Goal: Task Accomplishment & Management: Manage account settings

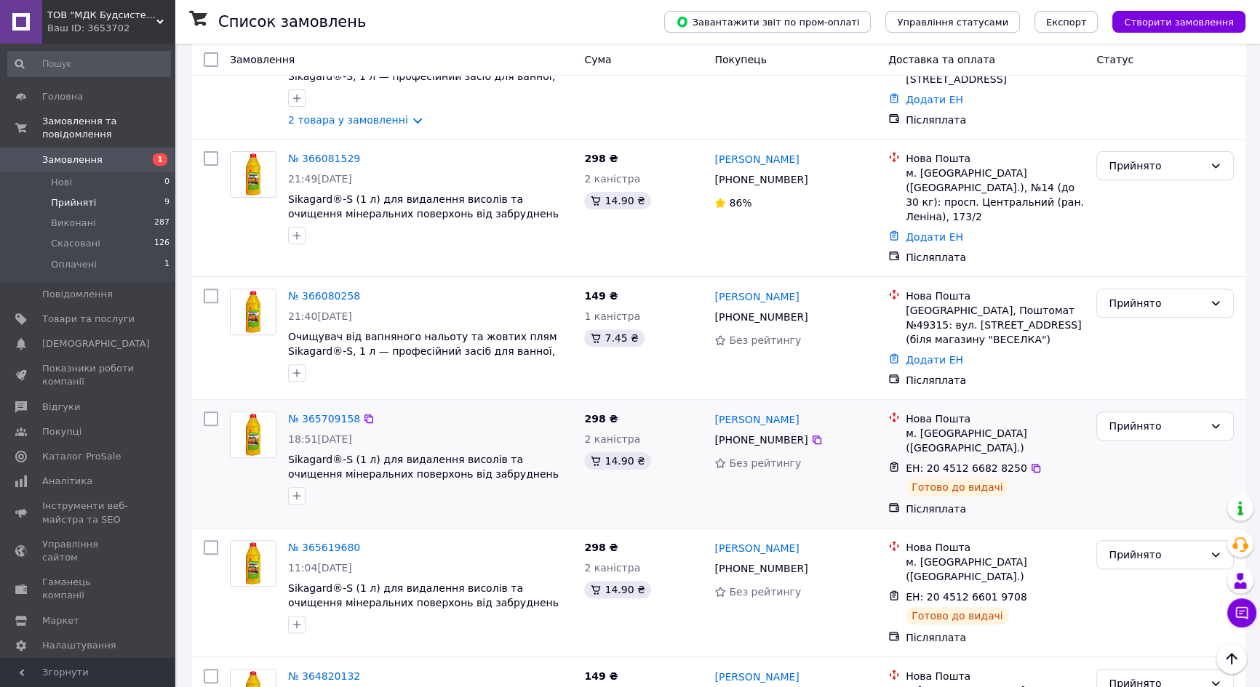
scroll to position [645, 0]
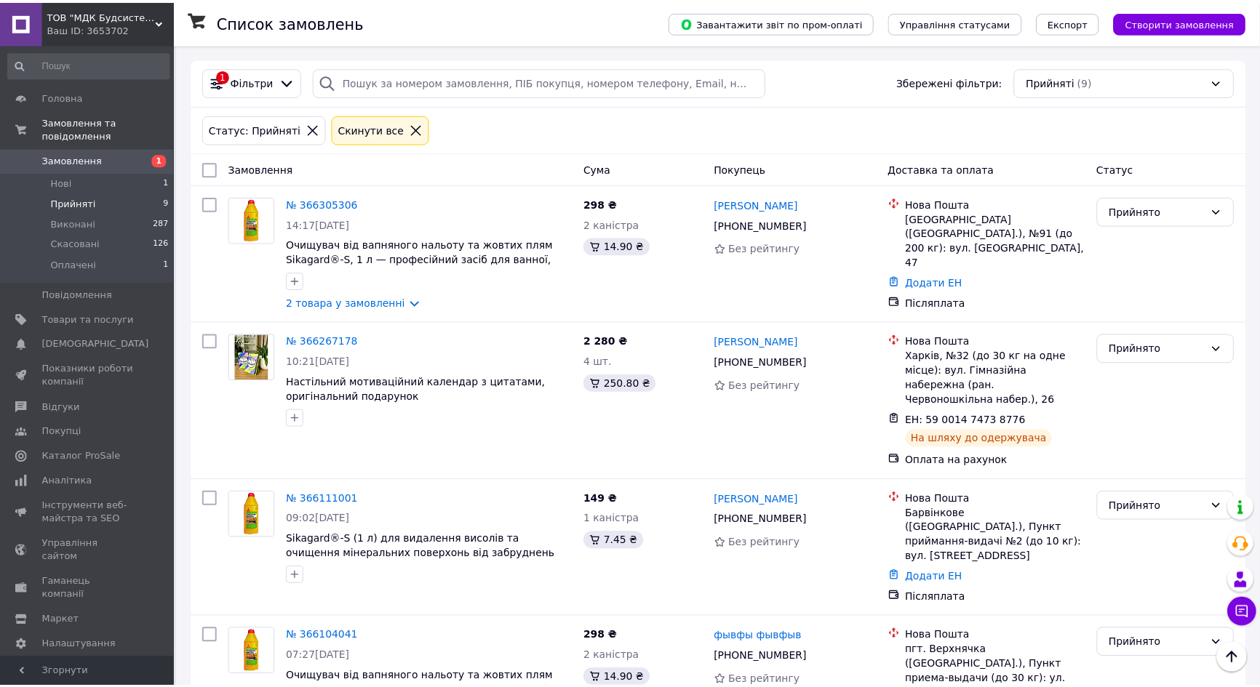
scroll to position [650, 0]
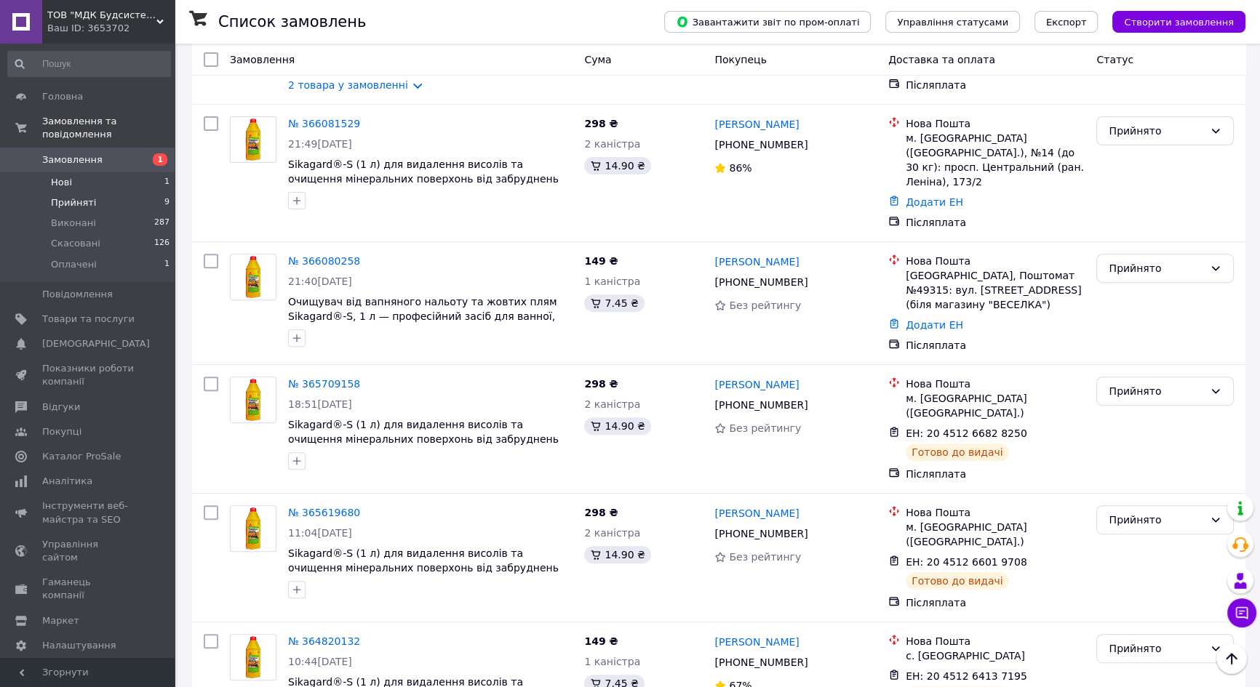
click at [57, 176] on span "Нові" at bounding box center [61, 182] width 21 height 13
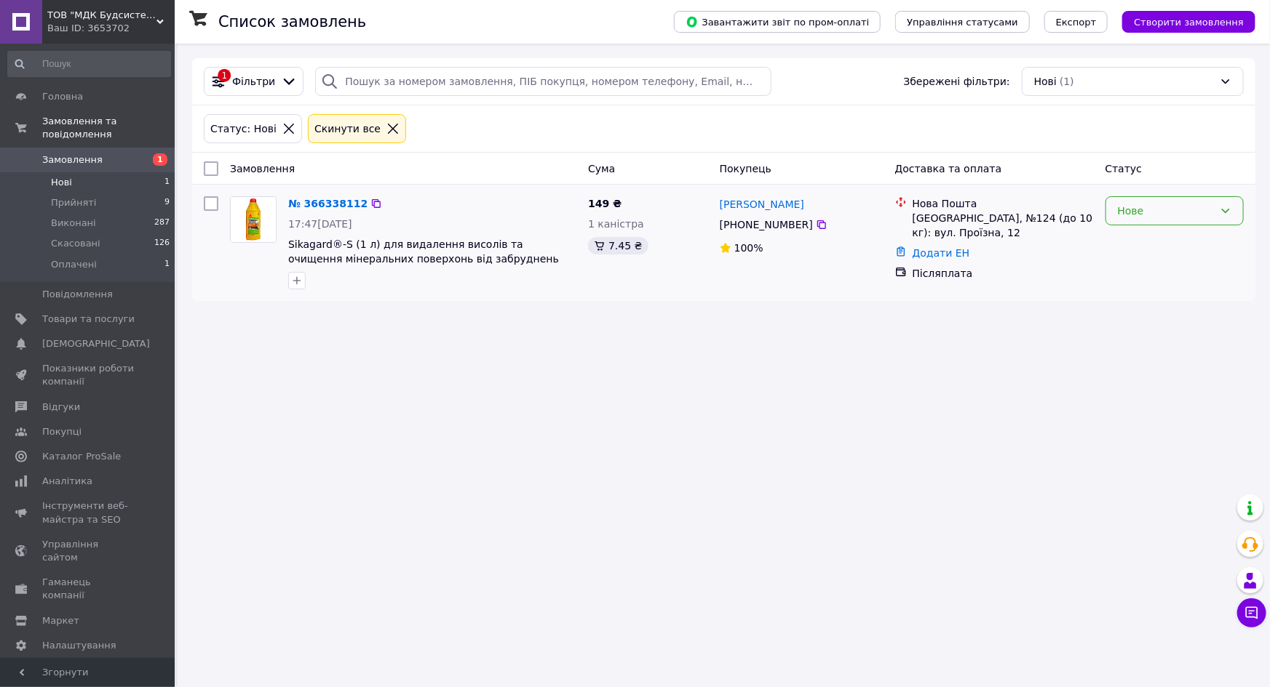
click at [1158, 211] on div "Нове" at bounding box center [1165, 211] width 96 height 16
click at [1147, 239] on li "Прийнято" at bounding box center [1174, 242] width 137 height 26
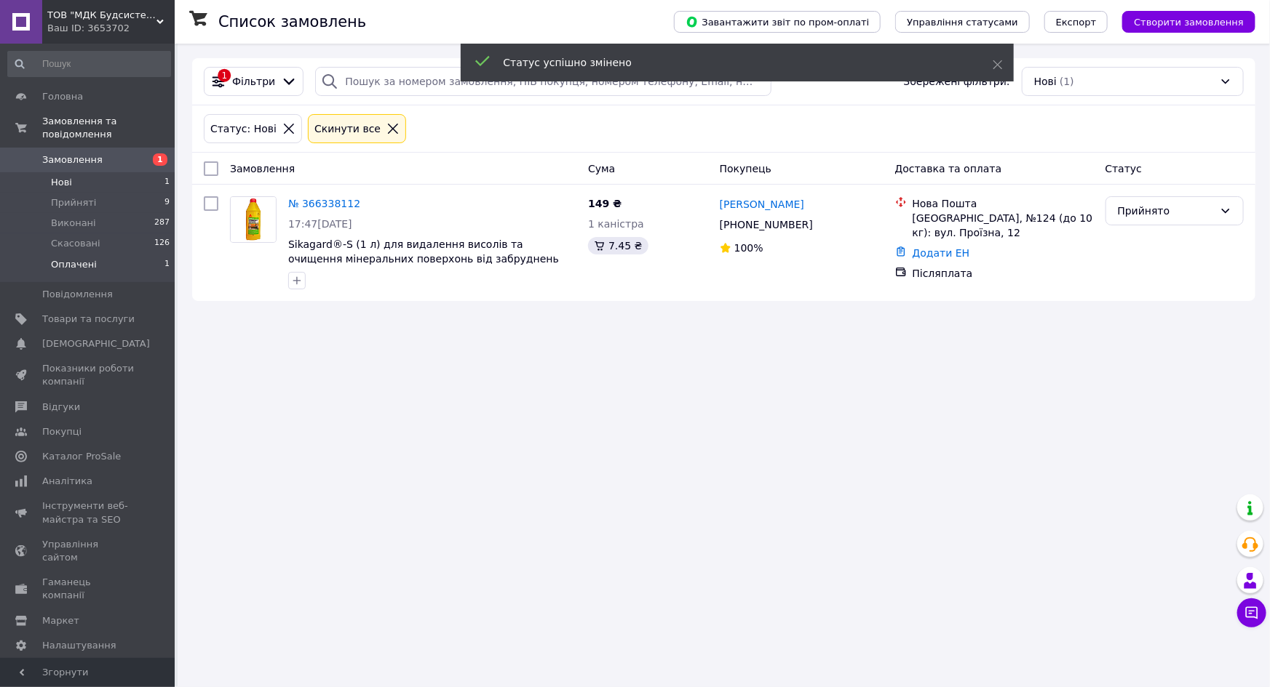
click at [76, 258] on span "Оплачені" at bounding box center [74, 264] width 46 height 13
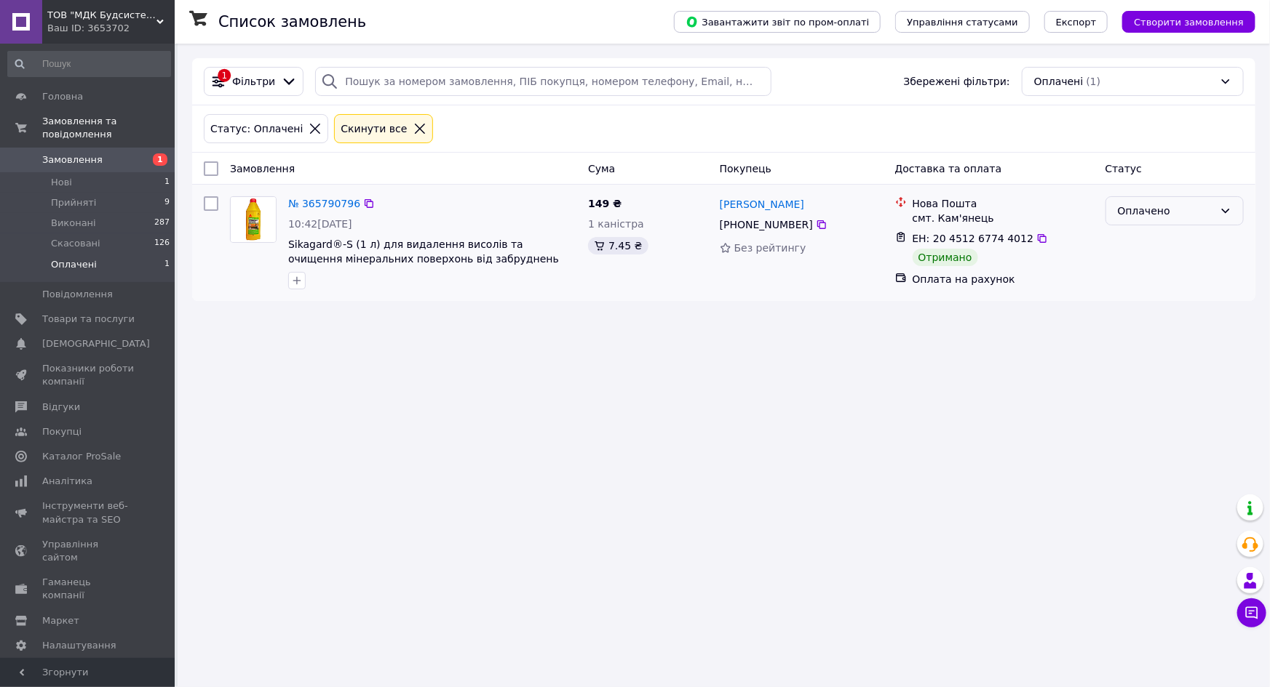
click at [1146, 207] on div "Оплачено" at bounding box center [1165, 211] width 96 height 16
click at [1139, 269] on li "Виконано" at bounding box center [1174, 268] width 137 height 26
click at [323, 198] on link "№ 365790796" at bounding box center [324, 204] width 72 height 12
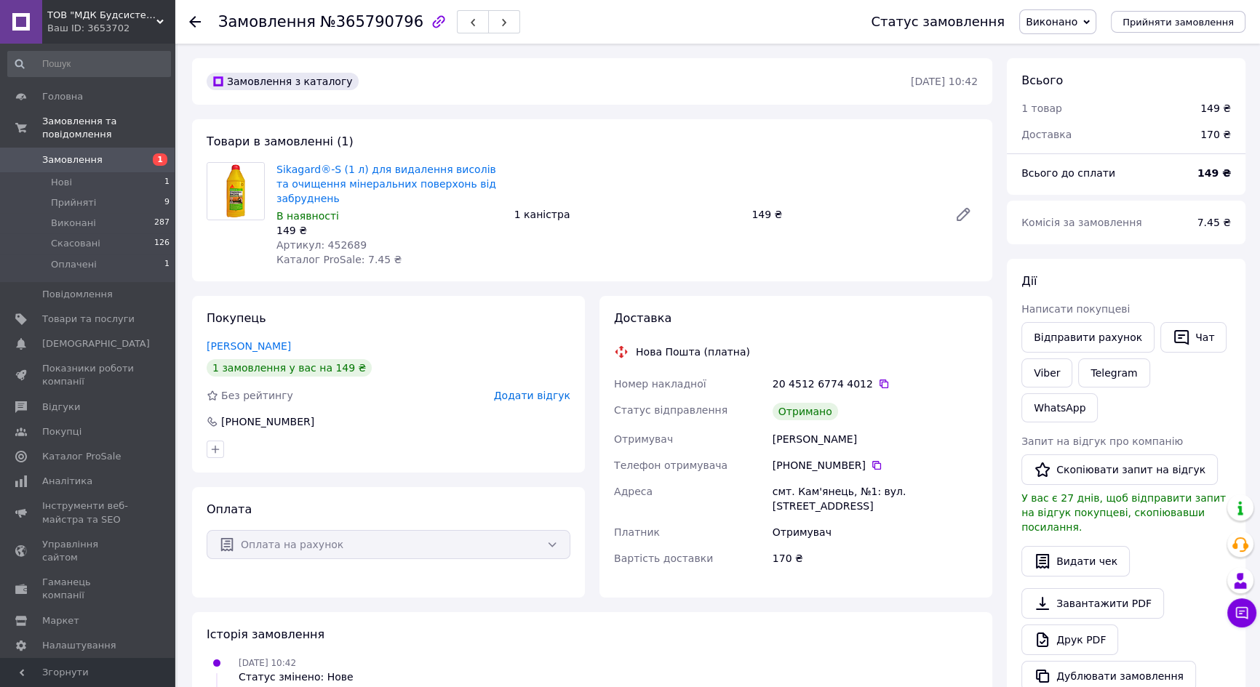
scroll to position [198, 0]
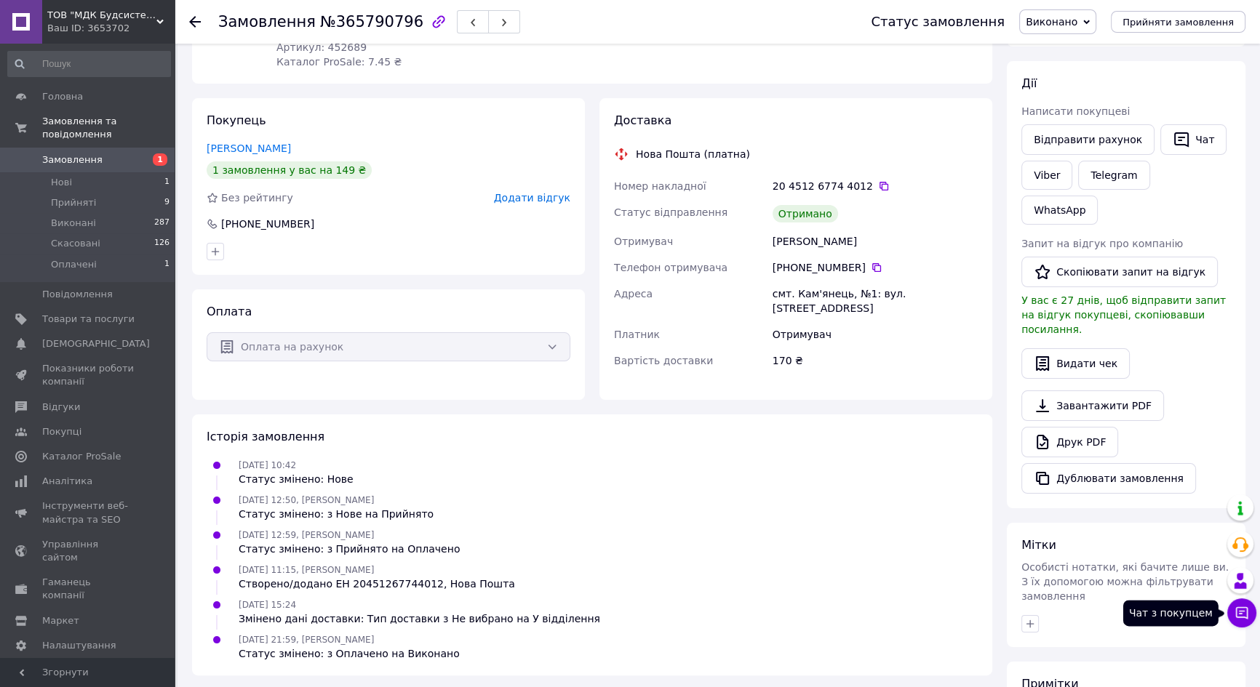
click at [1243, 611] on icon at bounding box center [1242, 613] width 15 height 15
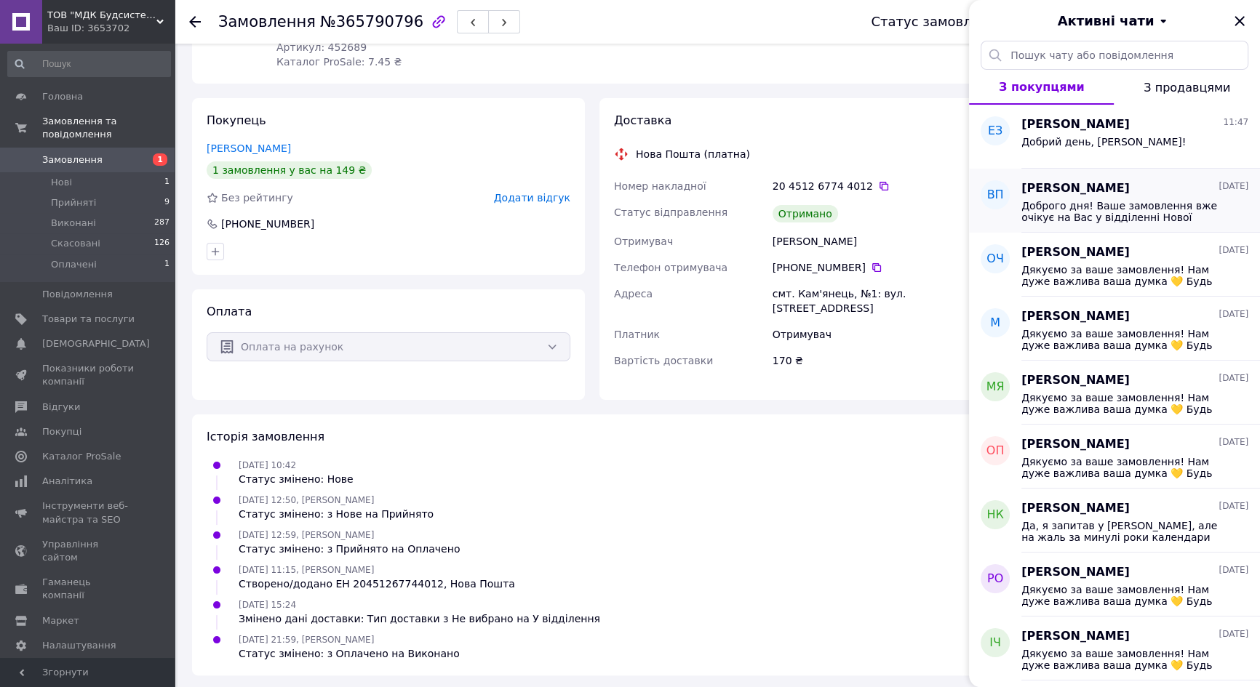
click at [1085, 220] on span "Доброго дня! Ваше замовлення вже очікує на Вас у відділенні Нової пошти. Будь л…" at bounding box center [1124, 211] width 207 height 23
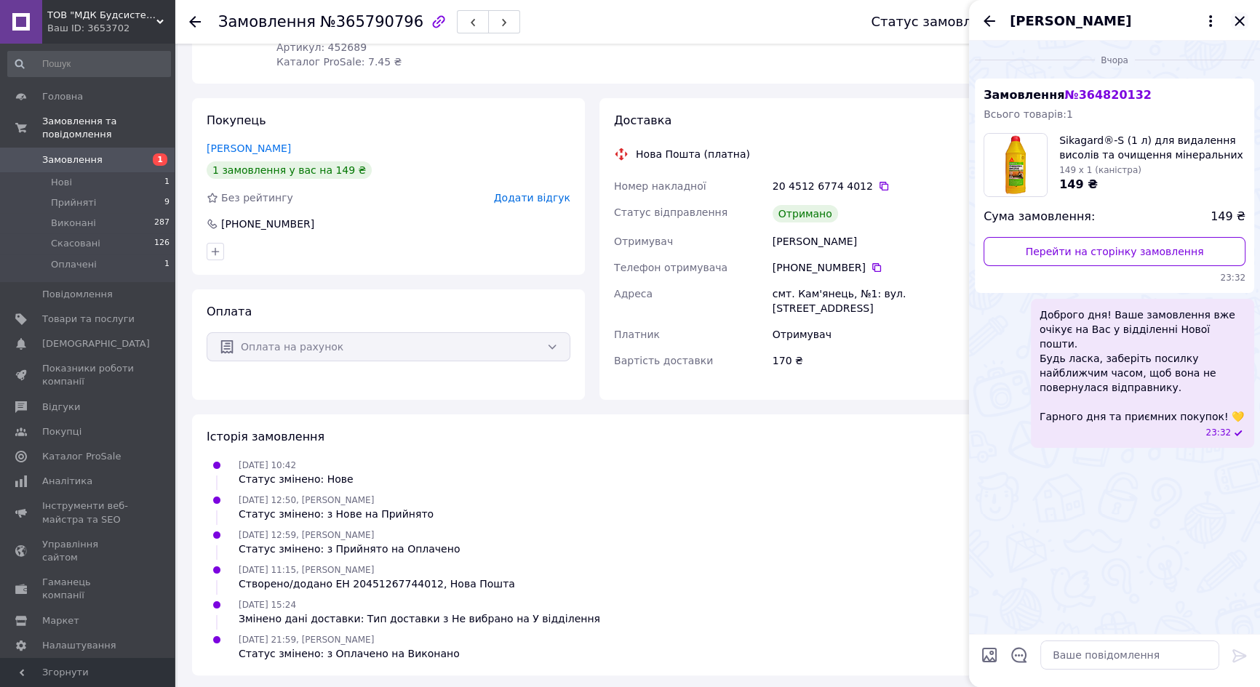
click at [1240, 13] on icon "Закрити" at bounding box center [1239, 20] width 17 height 17
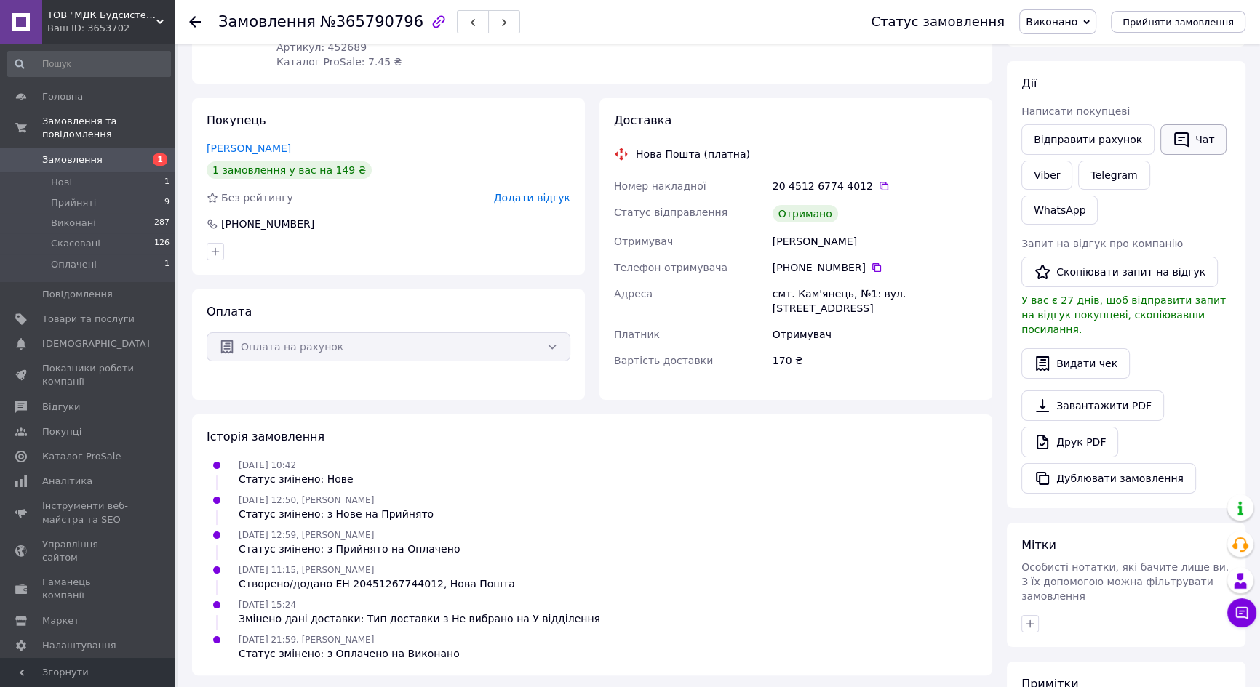
click at [1179, 127] on button "Чат" at bounding box center [1193, 139] width 66 height 31
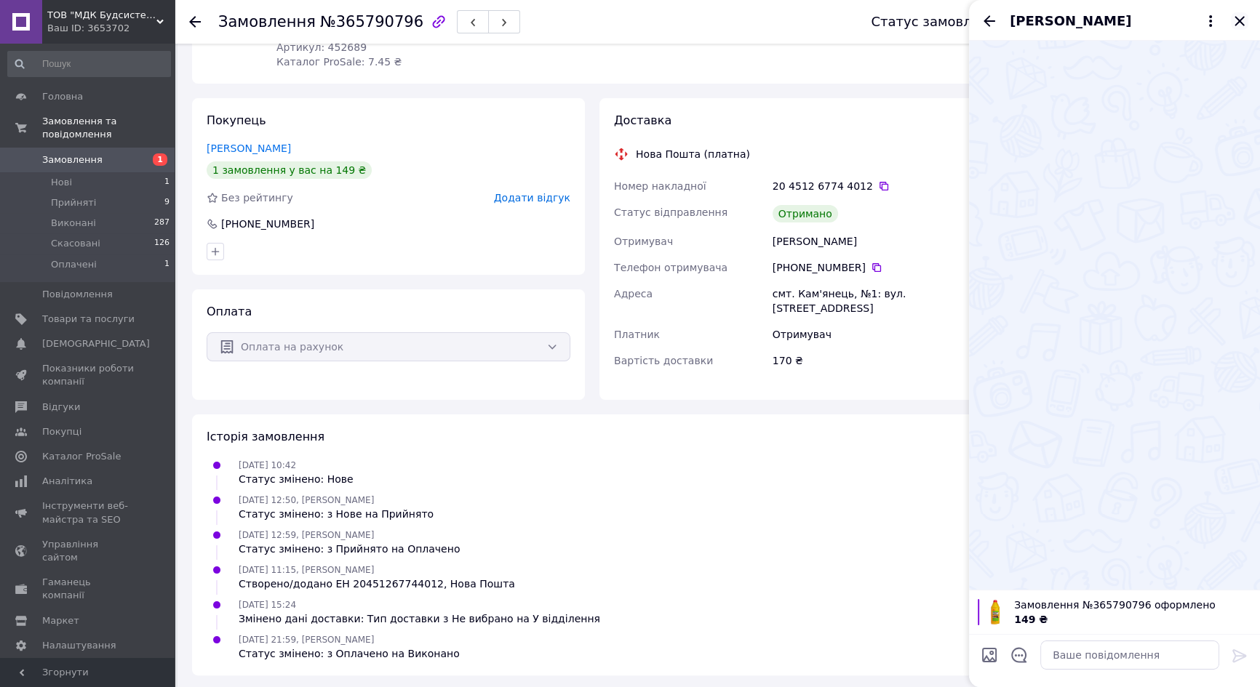
click at [1235, 23] on icon "Закрити" at bounding box center [1239, 20] width 17 height 17
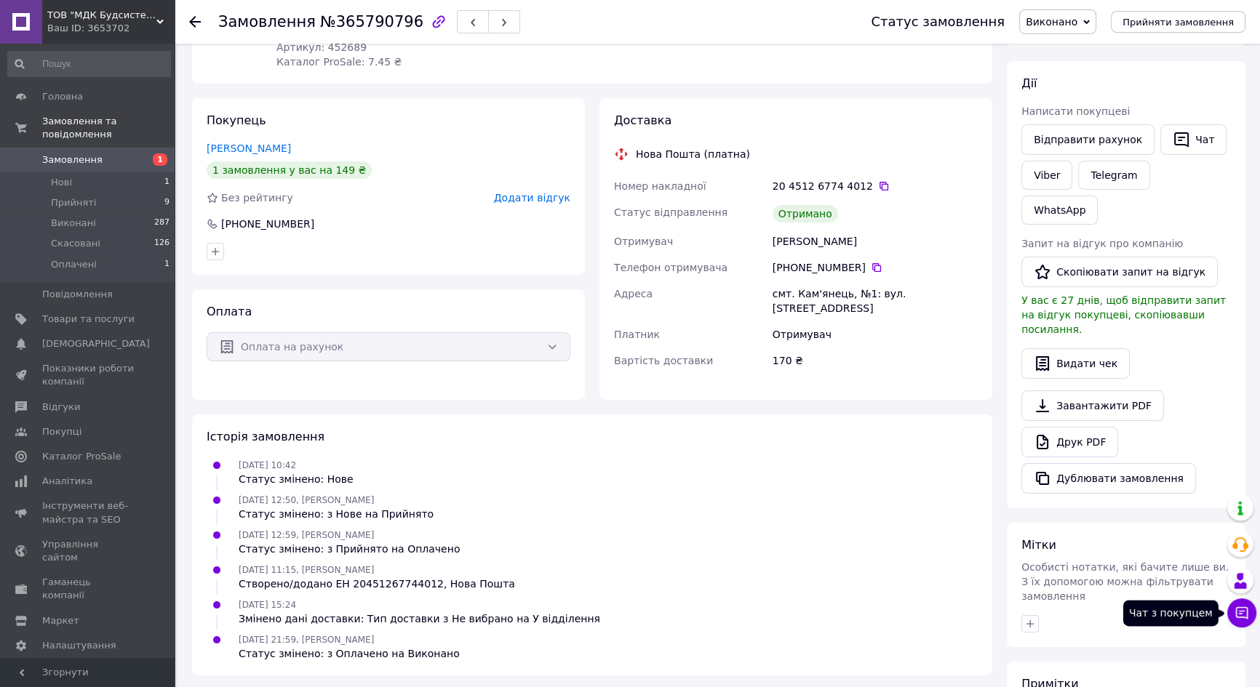
click at [1246, 610] on icon at bounding box center [1242, 613] width 12 height 12
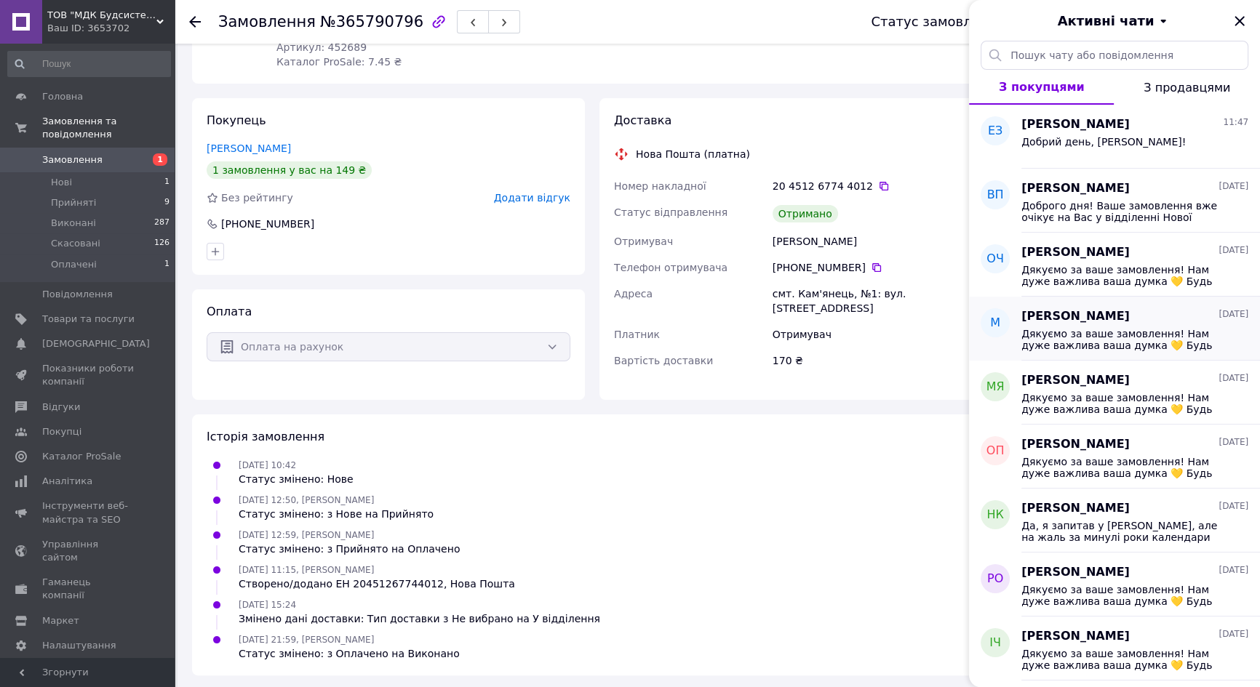
click at [1086, 343] on span "Дякуємо за ваше замовлення! Нам дуже важлива ваша думка 💛 Будь ласка, залиште с…" at bounding box center [1124, 339] width 207 height 23
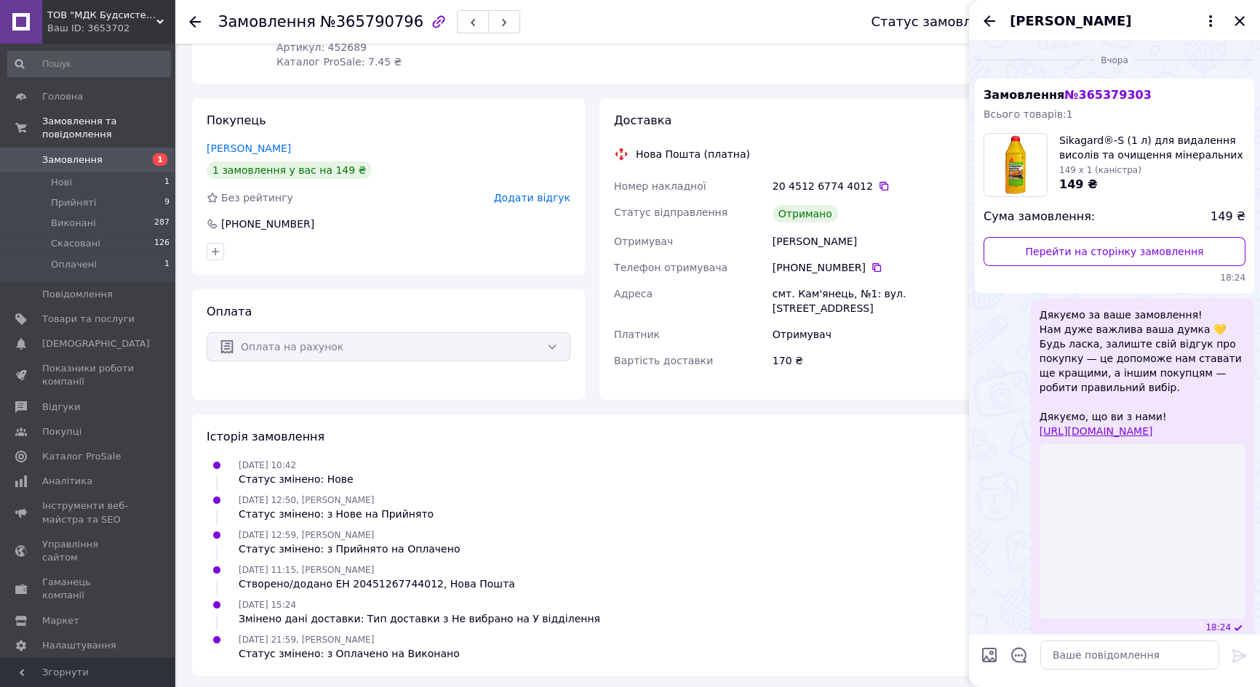
scroll to position [15, 0]
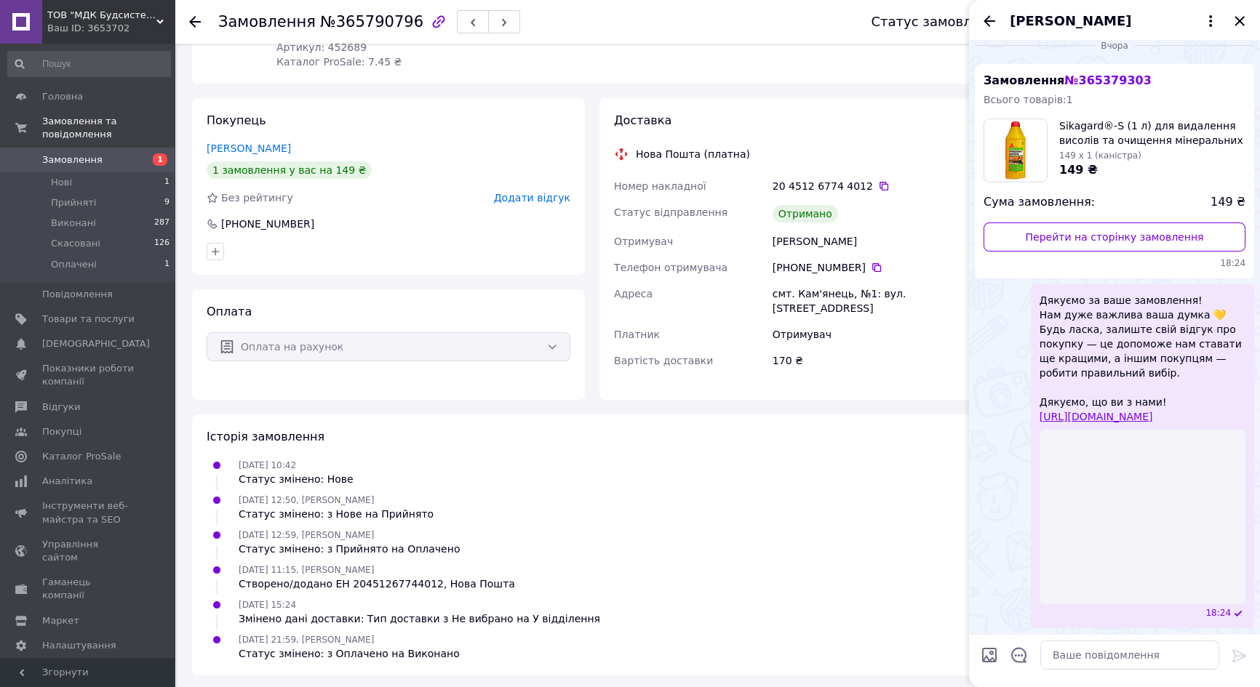
drag, startPoint x: 1040, startPoint y: 300, endPoint x: 1213, endPoint y: 413, distance: 207.0
click at [1213, 413] on span "Дякуємо за ваше замовлення! Нам дуже важлива ваша думка 💛 Будь ласка, залиште с…" at bounding box center [1143, 358] width 206 height 131
copy span "Дякуємо за ваше замовлення! Нам дуже важлива ваша думка 💛 Будь ласка, залиште с…"
click at [1244, 22] on icon "Закрити" at bounding box center [1239, 20] width 17 height 17
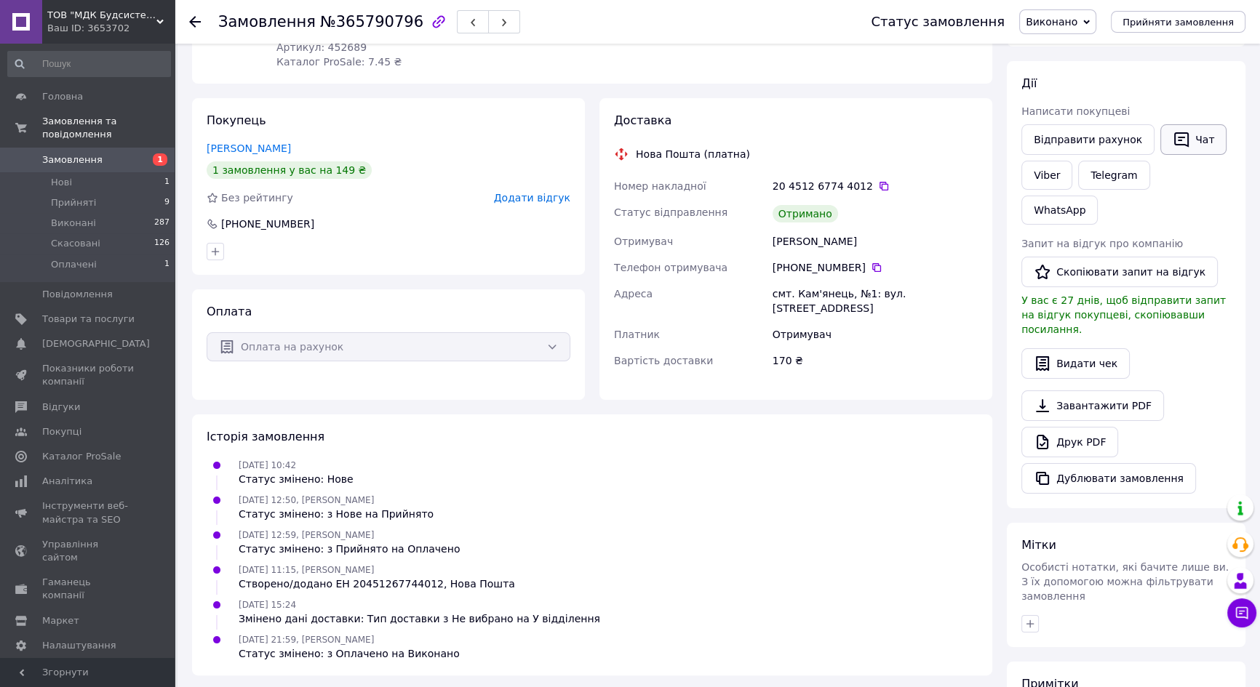
click at [1189, 131] on button "Чат" at bounding box center [1193, 139] width 66 height 31
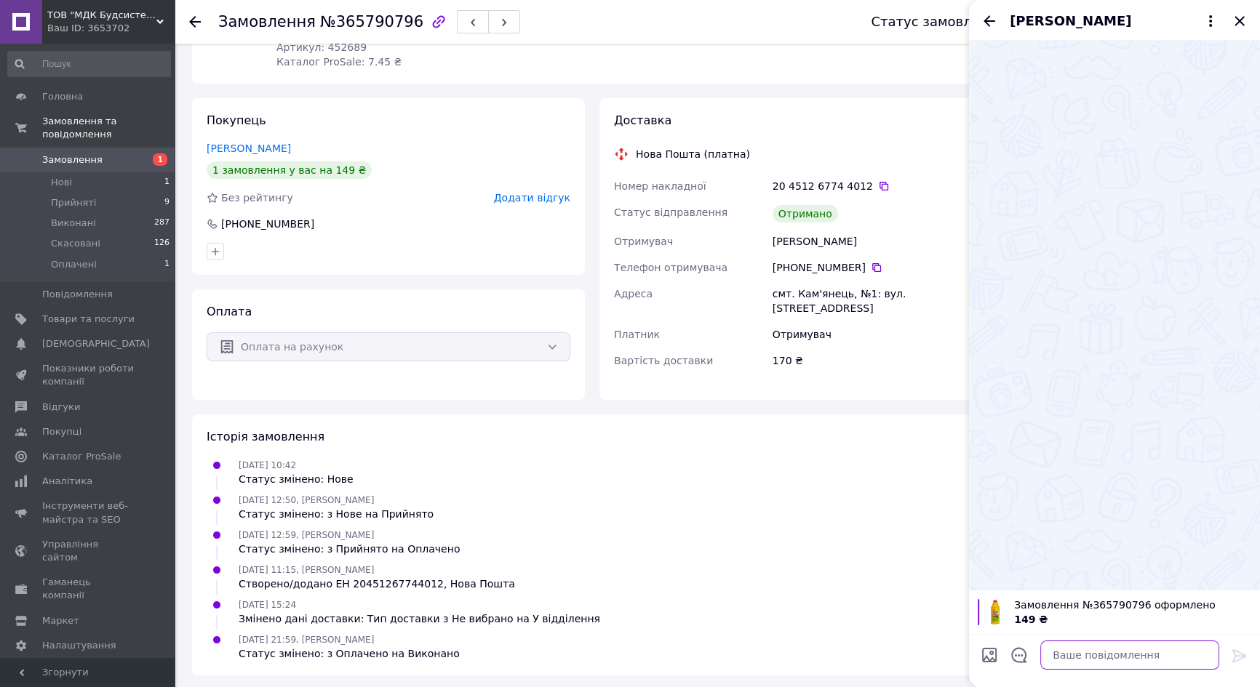
paste textarea "Дякуємо за ваше замовлення! Нам дуже важлива ваша думка 💛 Будь ласка, залиште с…"
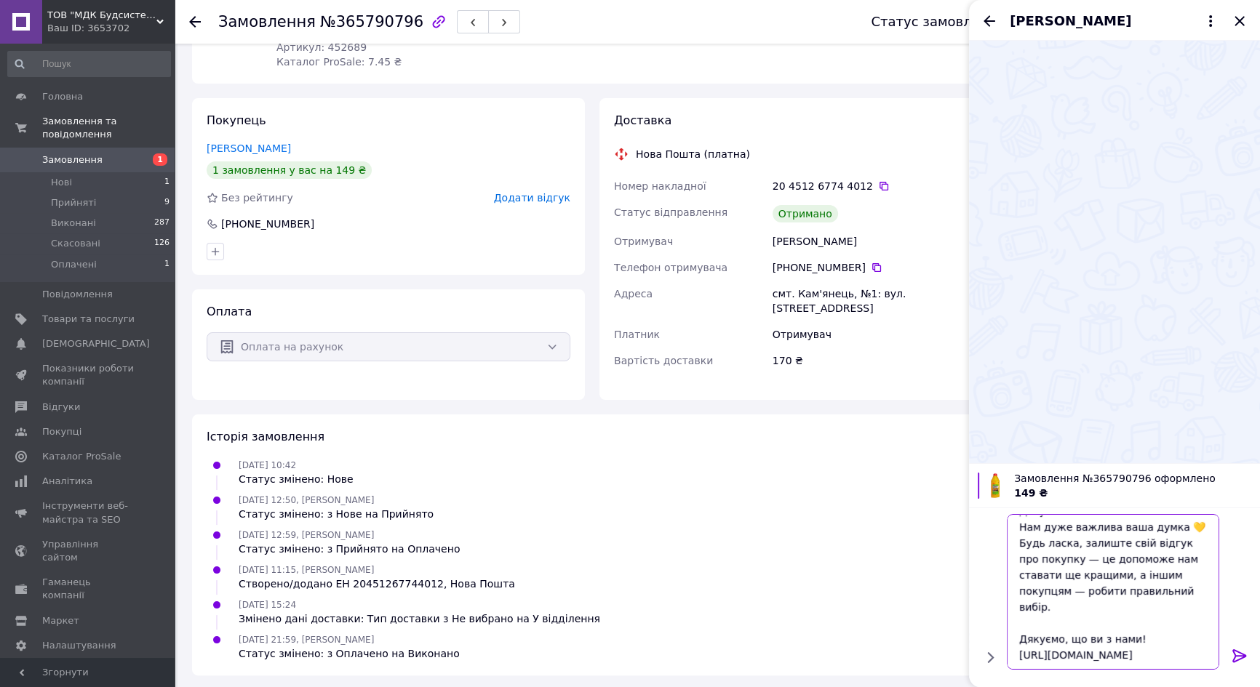
scroll to position [1, 0]
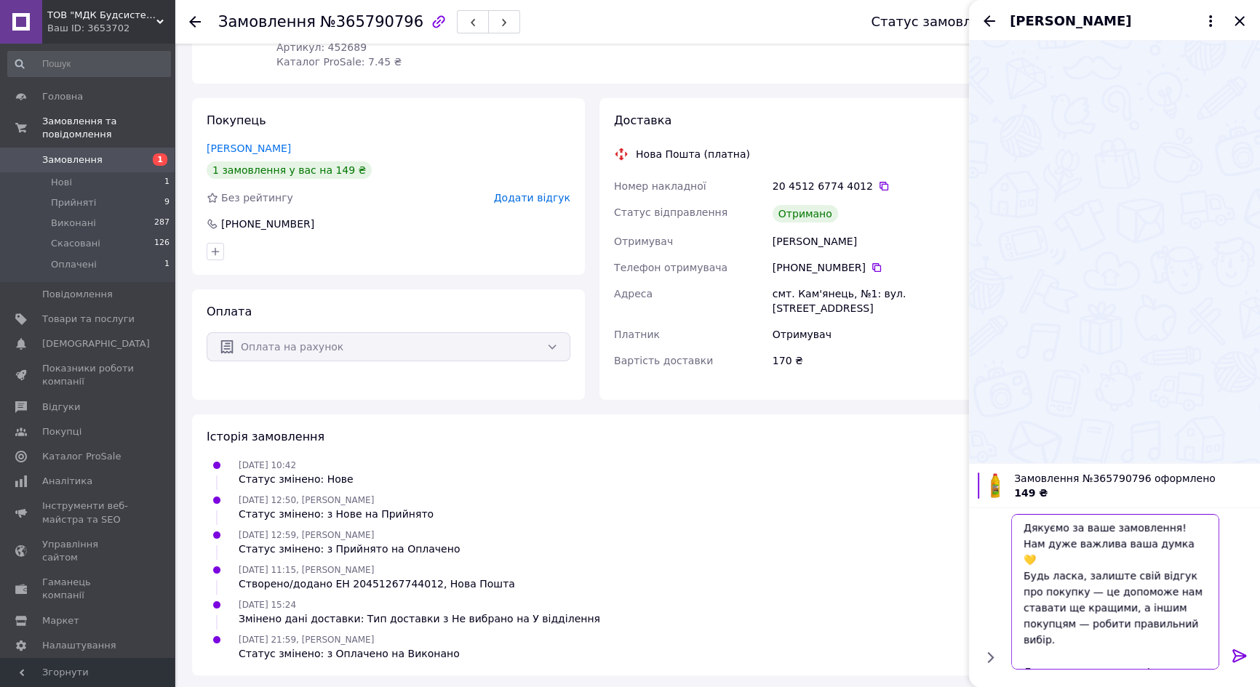
type textarea "Дякуємо за ваше замовлення! Нам дуже важлива ваша думка 💛 Будь ласка, залиште с…"
click at [1238, 657] on icon at bounding box center [1239, 655] width 17 height 17
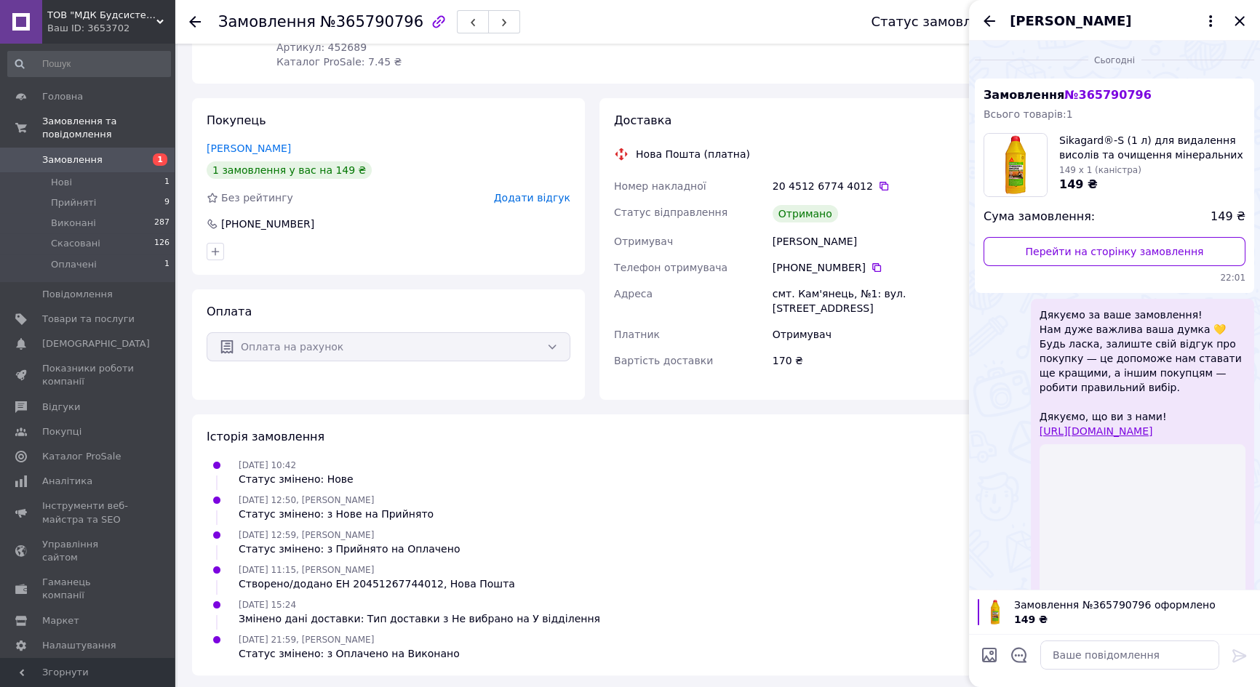
scroll to position [0, 0]
click at [1235, 17] on icon "Закрити" at bounding box center [1239, 20] width 9 height 9
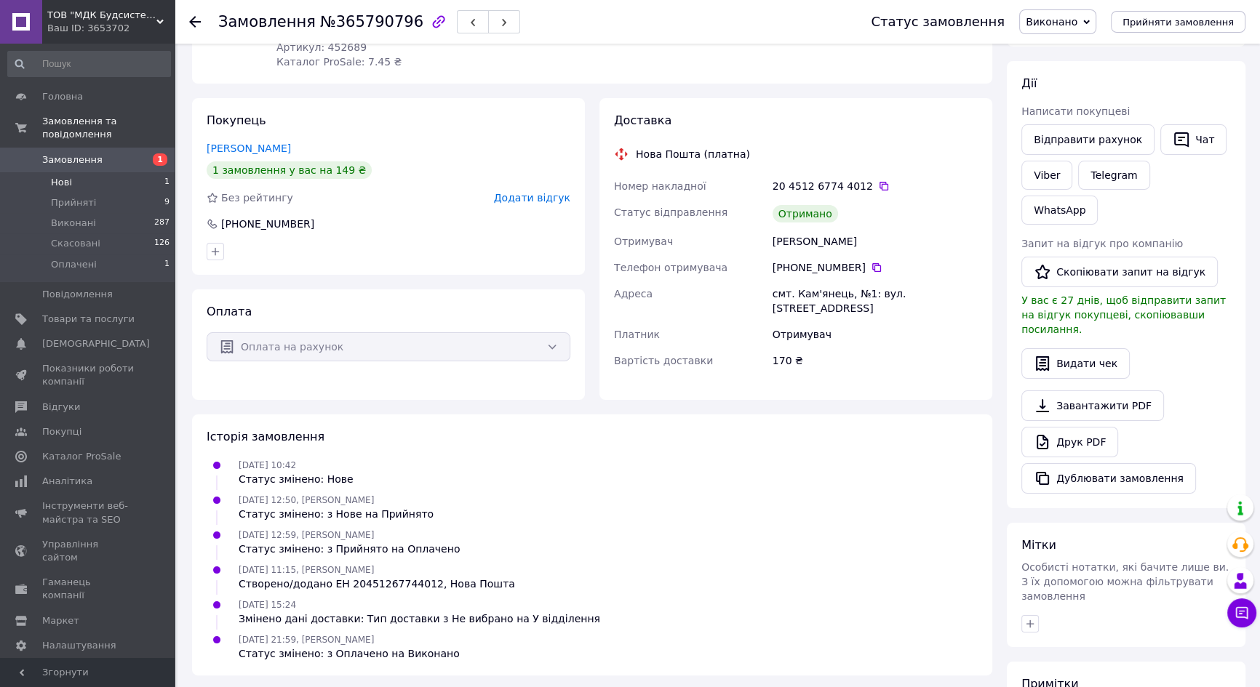
click at [49, 172] on li "Нові 1" at bounding box center [89, 182] width 178 height 20
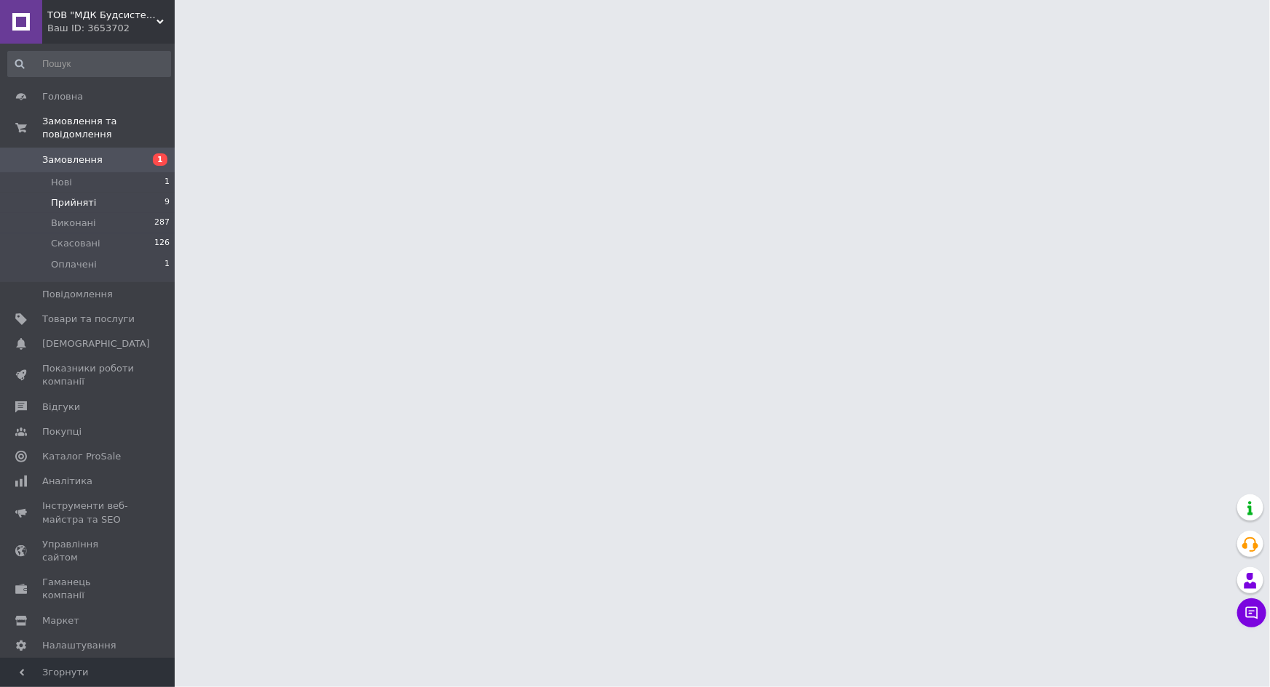
click at [79, 196] on span "Прийняті" at bounding box center [73, 202] width 45 height 13
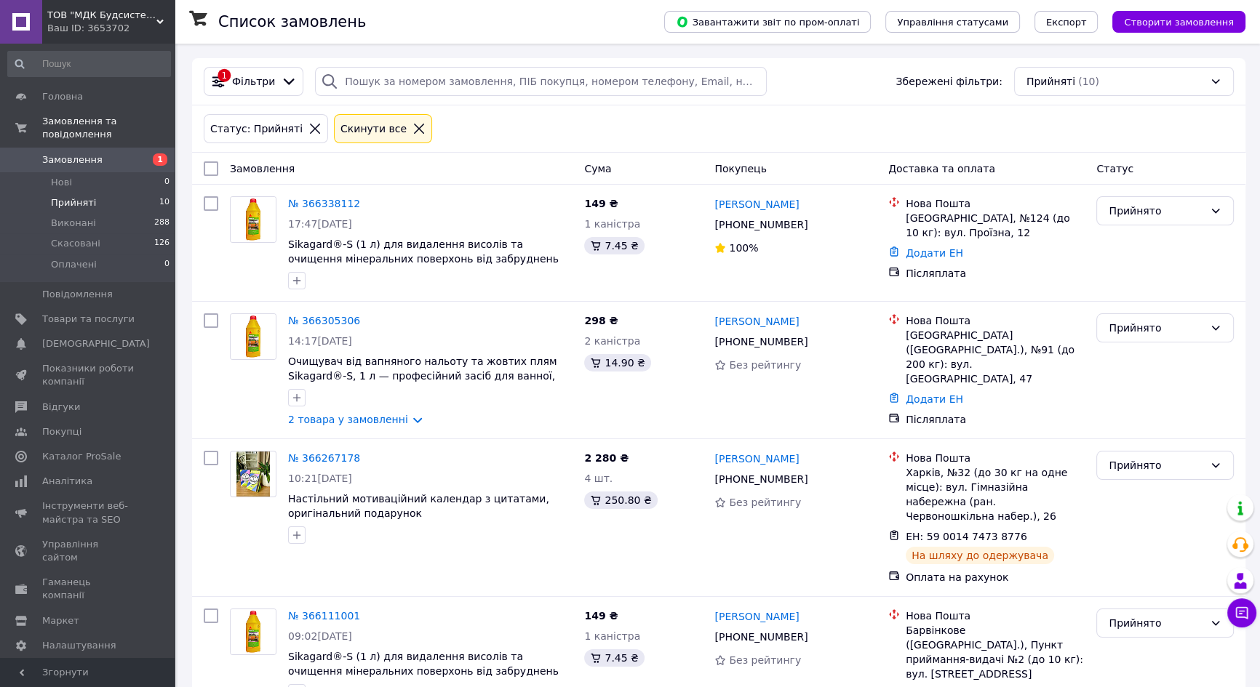
click at [76, 196] on span "Прийняті" at bounding box center [73, 202] width 45 height 13
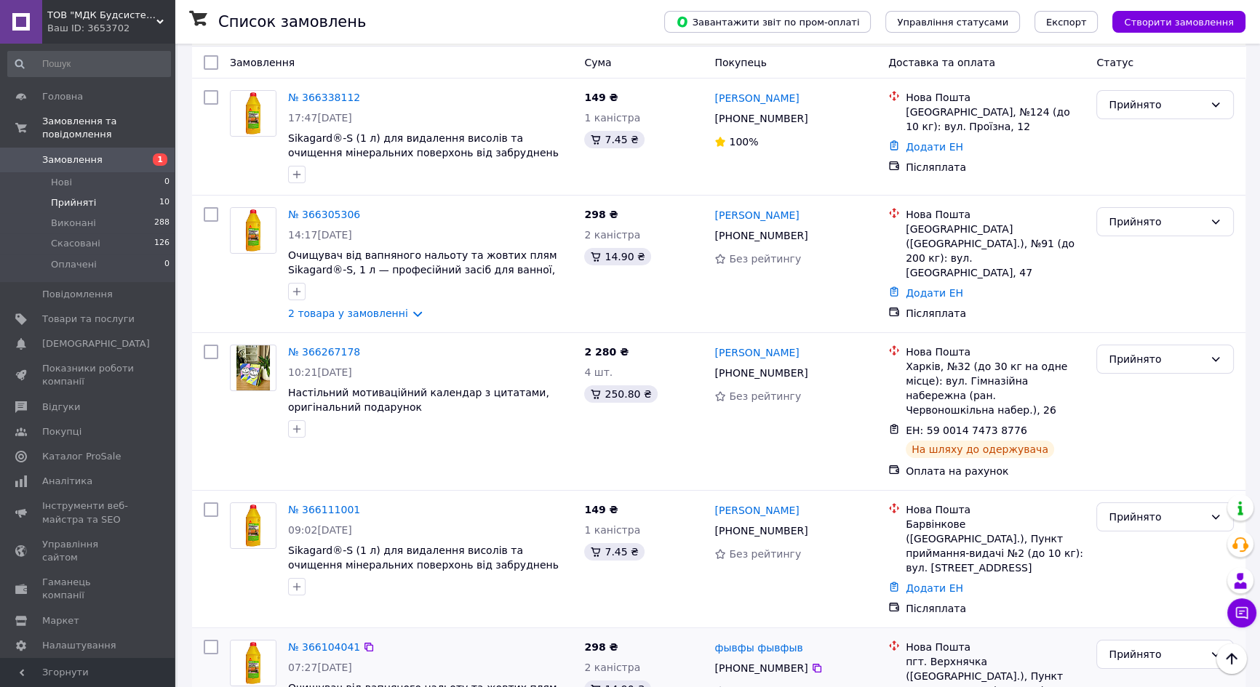
scroll to position [437, 0]
